Goal: Find specific page/section: Find specific page/section

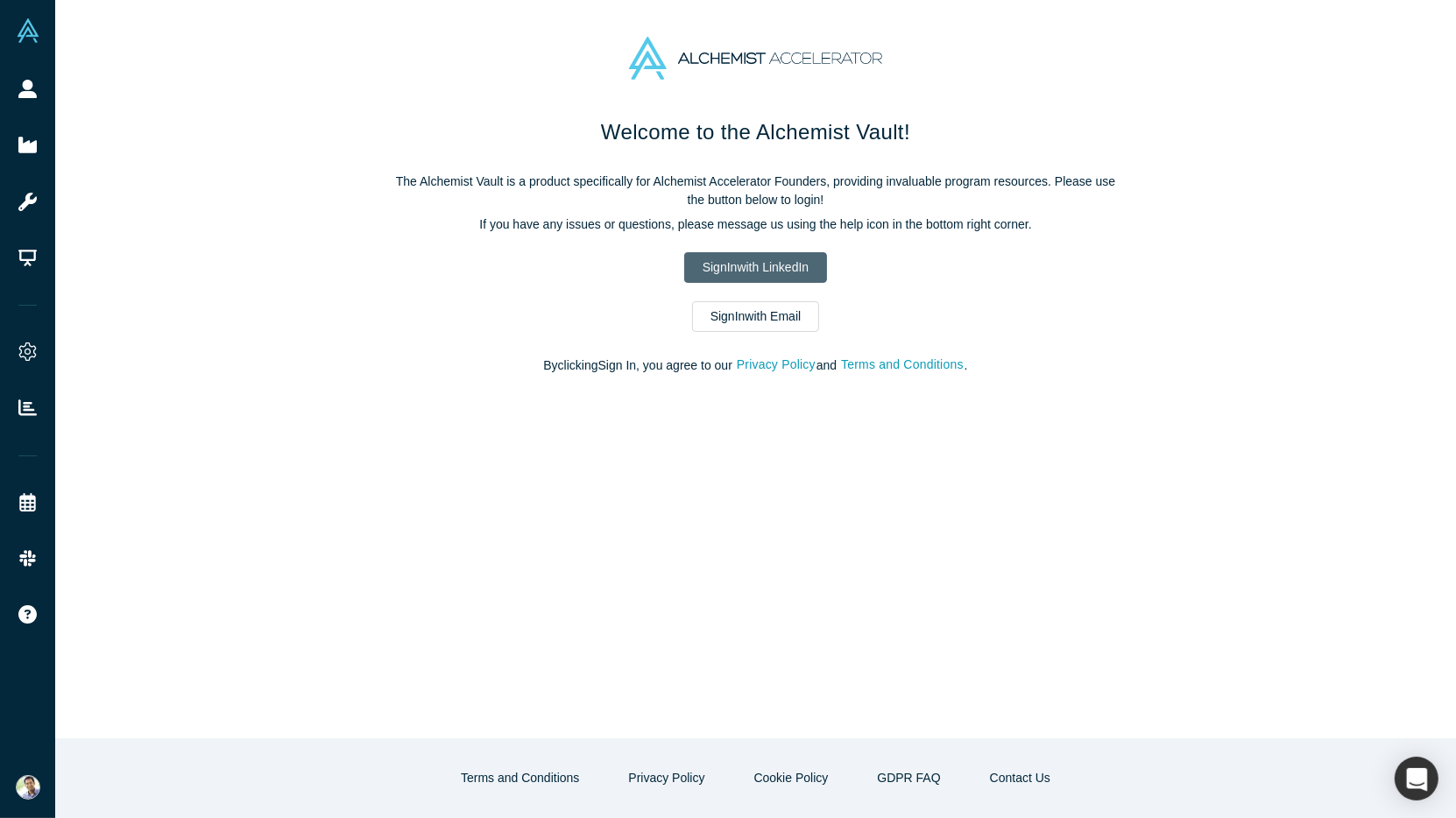
click at [744, 259] on link "Sign In with LinkedIn" at bounding box center [755, 267] width 143 height 31
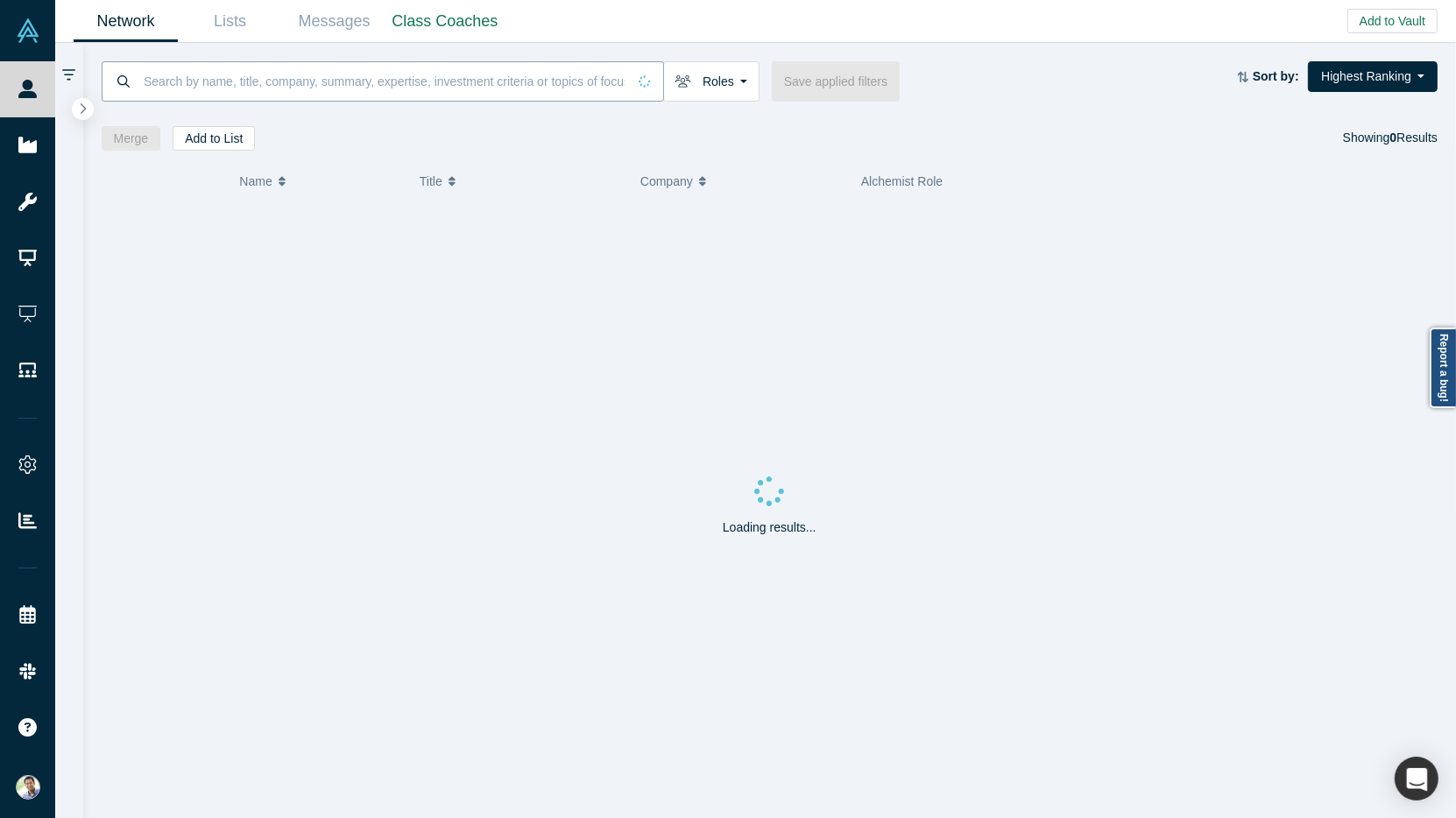
click at [327, 86] on input at bounding box center [384, 81] width 484 height 41
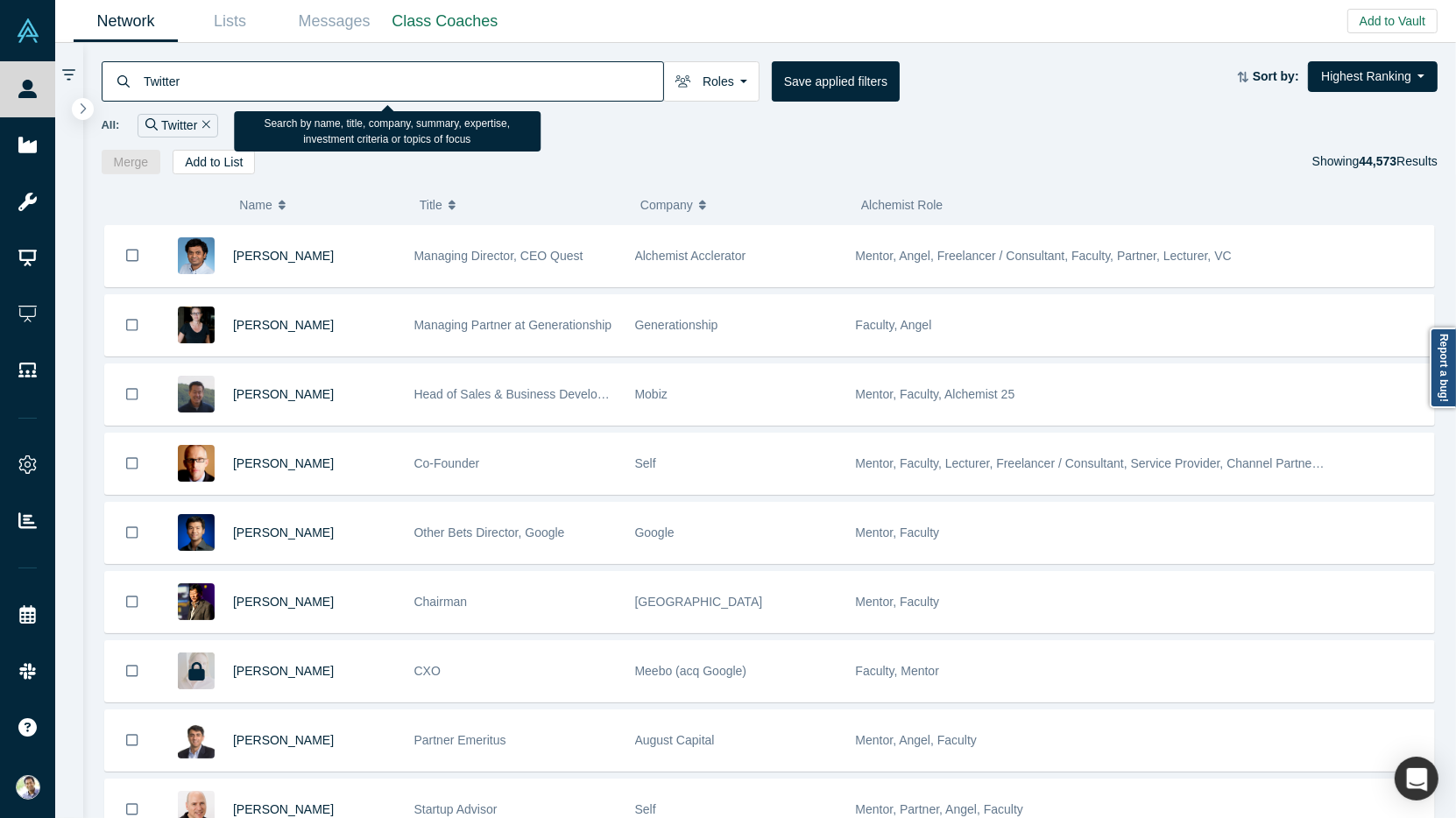
type input "Twitter"
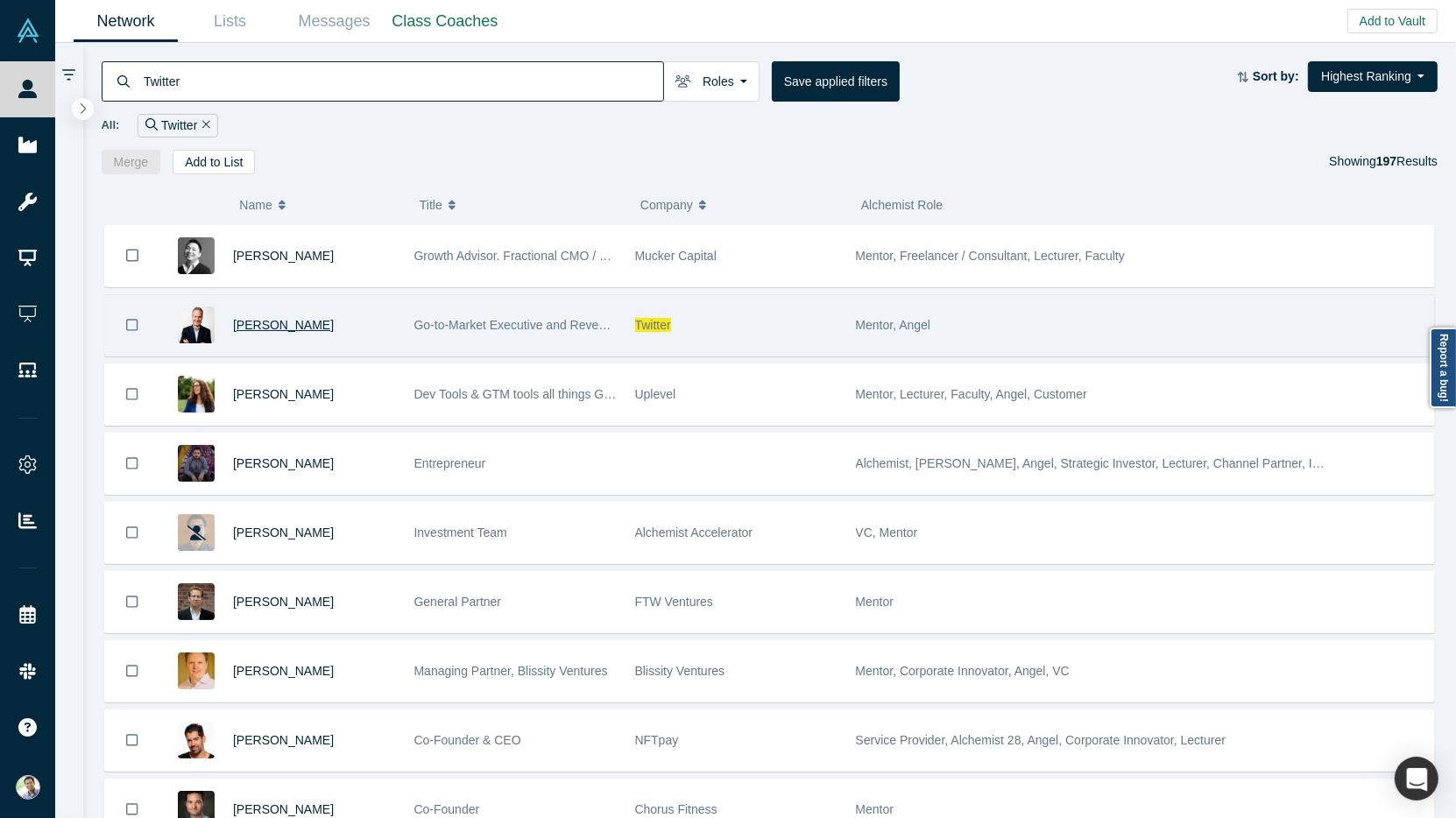
click at [279, 319] on span "[PERSON_NAME]" at bounding box center [284, 326] width 101 height 14
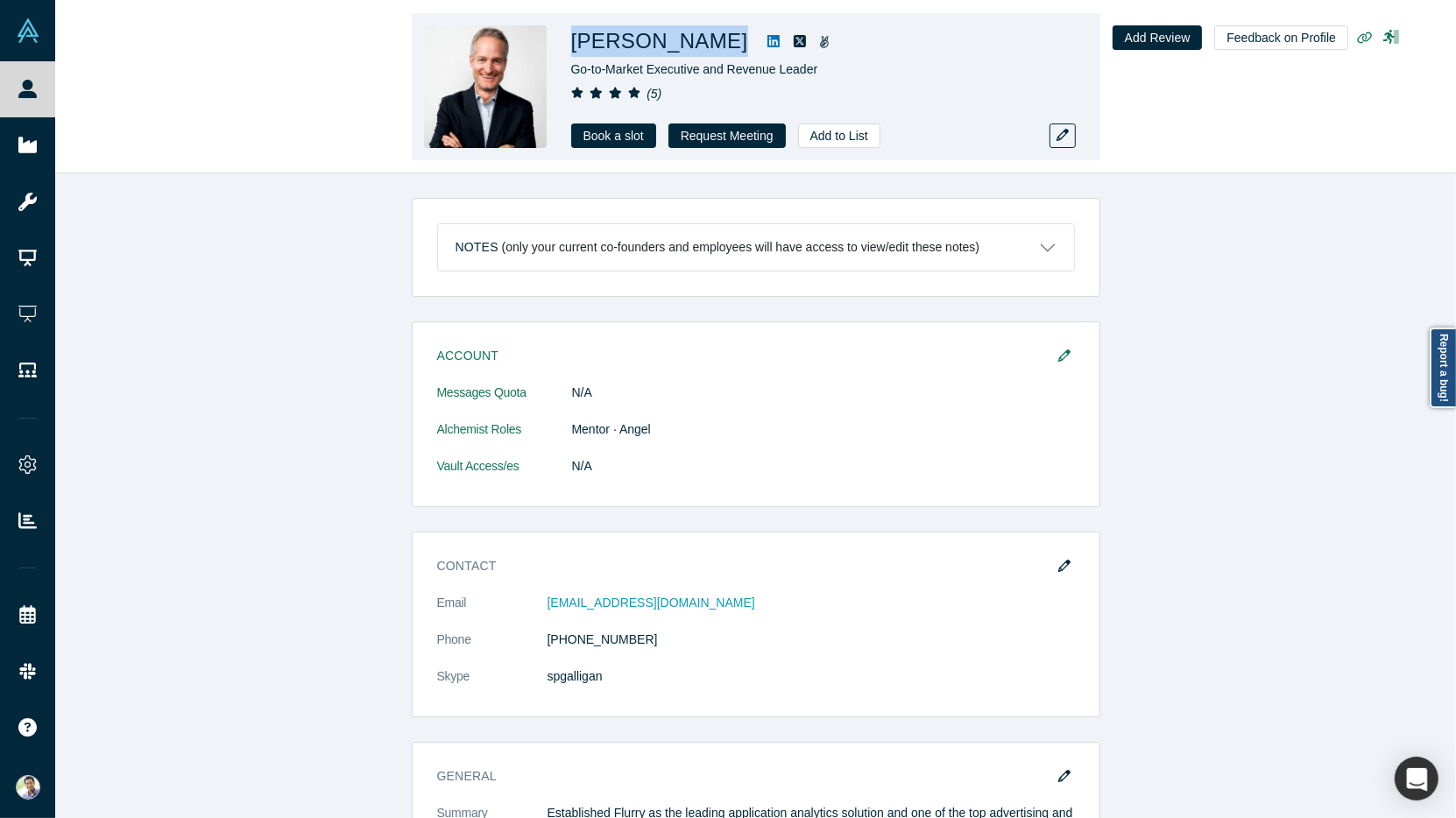
drag, startPoint x: 708, startPoint y: 40, endPoint x: 573, endPoint y: 46, distance: 135.1
click at [573, 46] on div "[PERSON_NAME]" at bounding box center [816, 42] width 491 height 32
copy div "[PERSON_NAME]"
